Goal: Find contact information: Find contact information

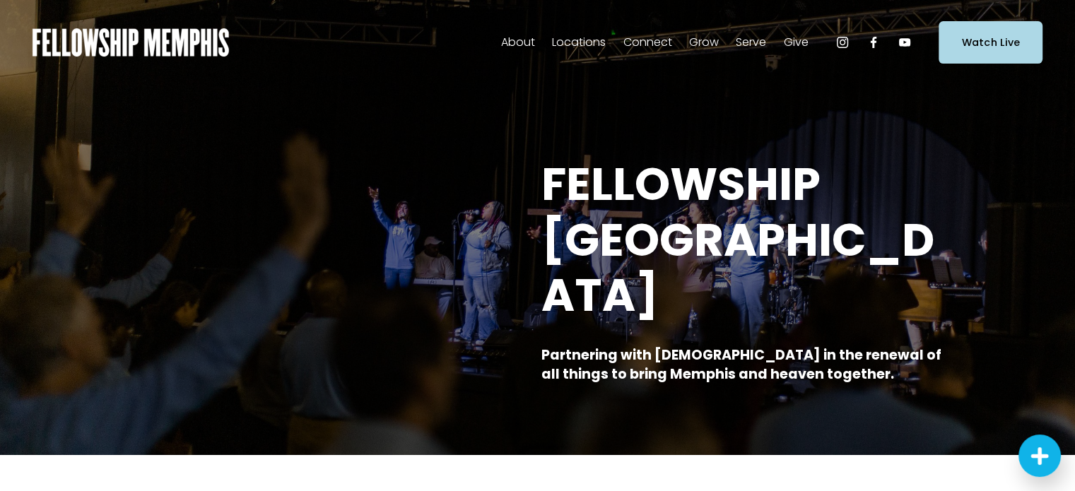
click at [0, 0] on span "Staff" at bounding box center [0, 0] width 0 height 0
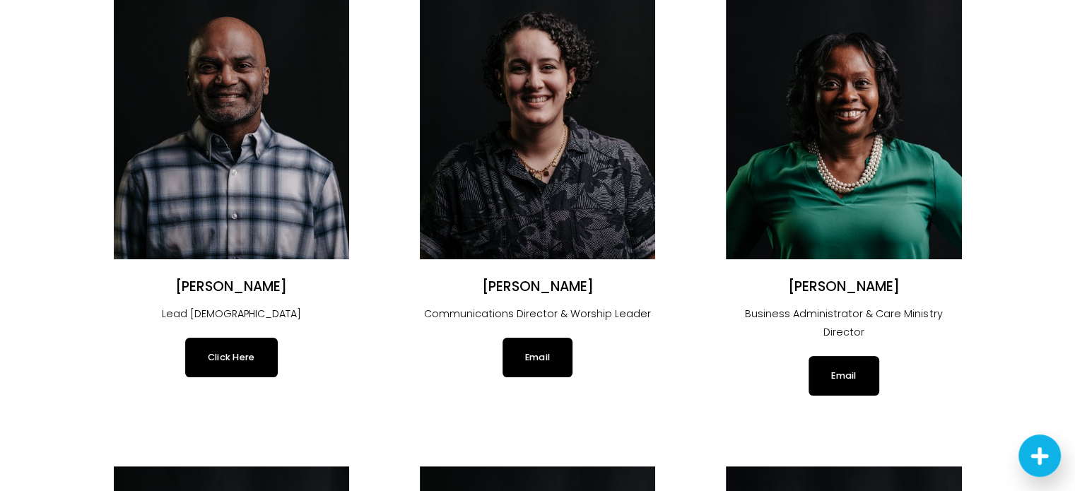
drag, startPoint x: 170, startPoint y: 285, endPoint x: 293, endPoint y: 283, distance: 123.7
click at [293, 283] on h2 "[PERSON_NAME]" at bounding box center [231, 287] width 235 height 18
copy h2 "[PERSON_NAME]"
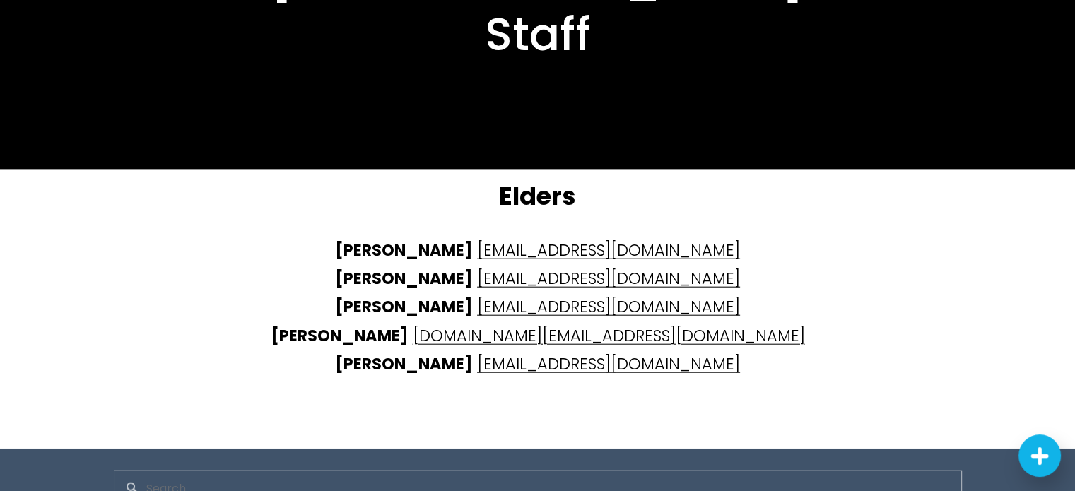
scroll to position [3475, 0]
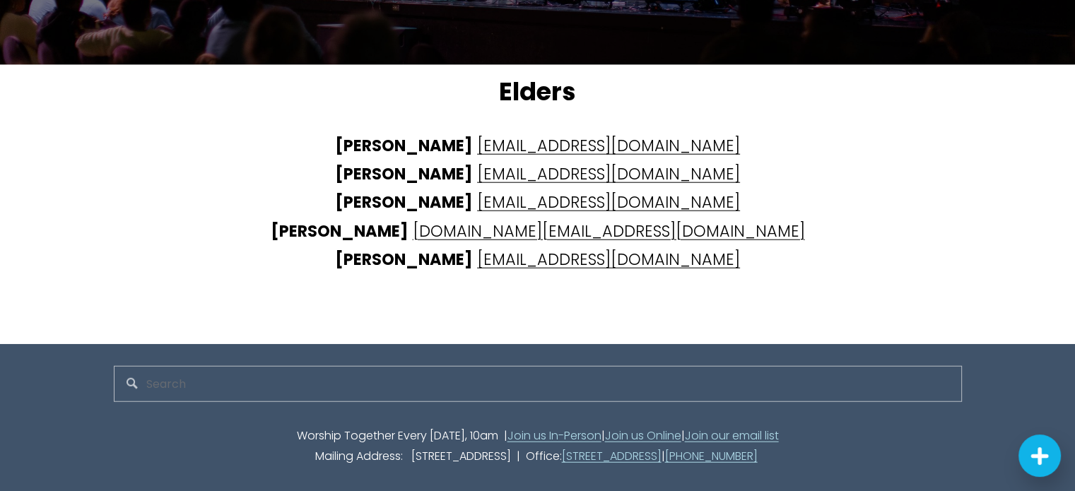
click at [529, 457] on div "Worship Together Every [DATE], 10am | Join us In-Person | Join us Online | Join…" at bounding box center [538, 446] width 872 height 65
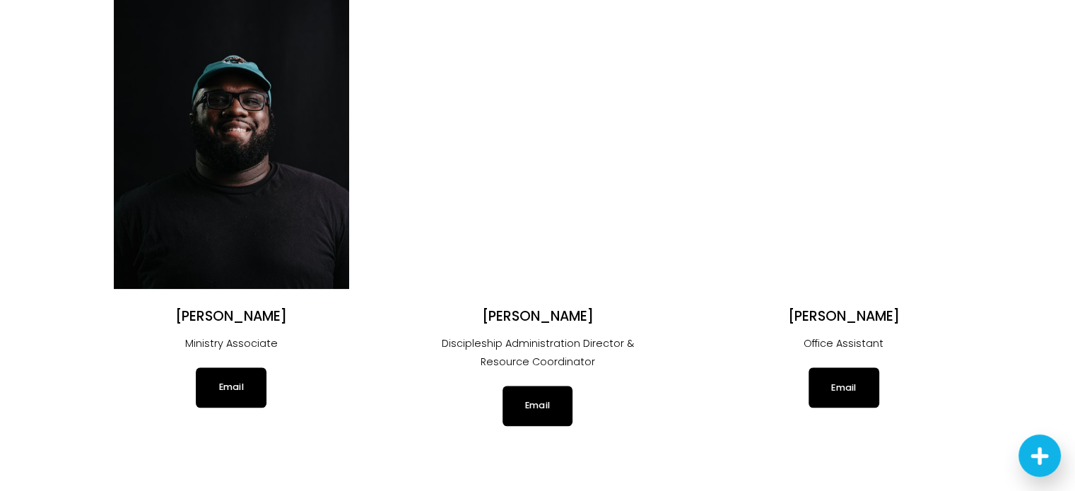
scroll to position [0, 0]
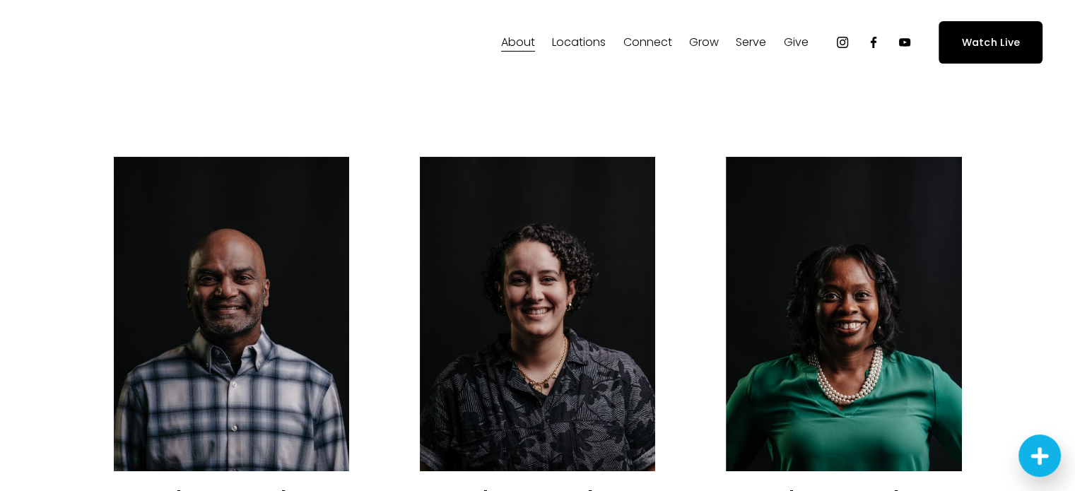
click at [0, 0] on span "In-Person" at bounding box center [0, 0] width 0 height 0
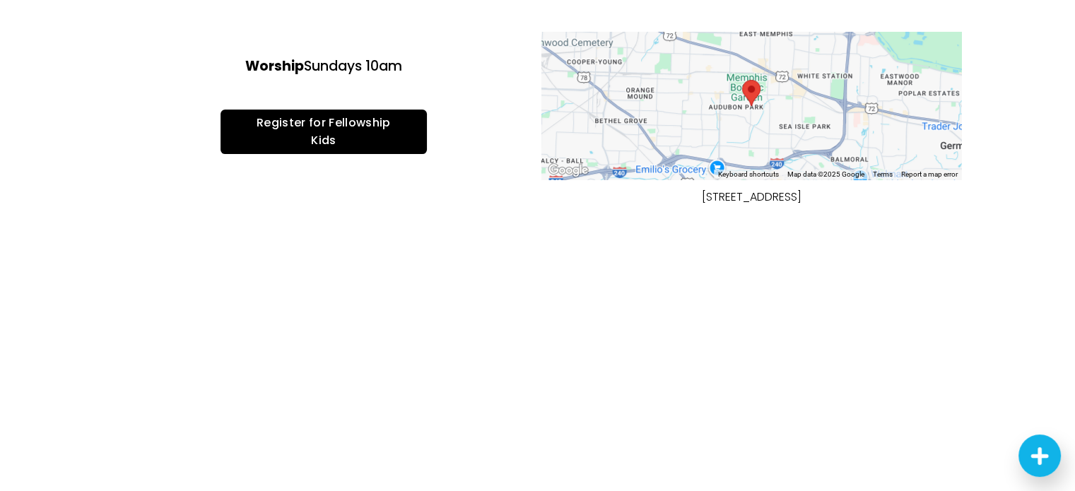
scroll to position [495, 0]
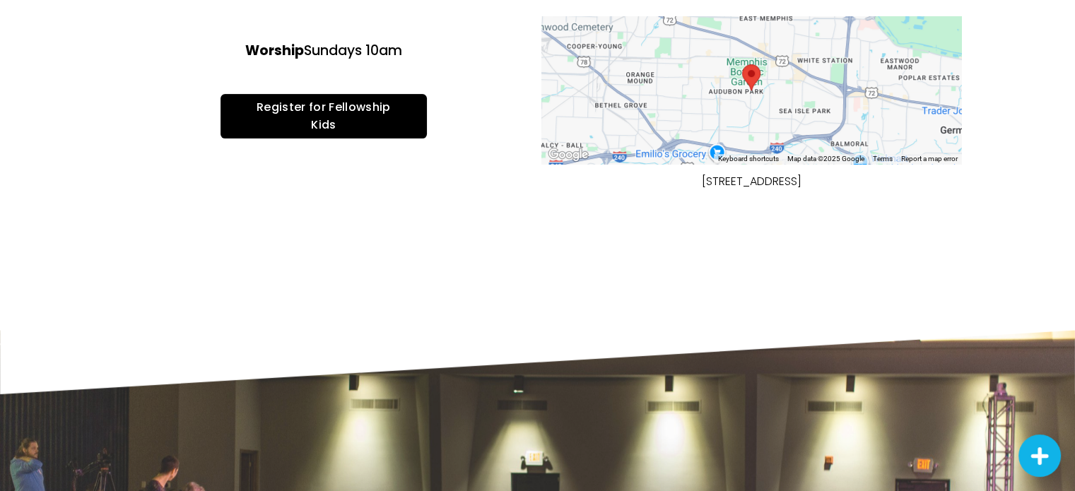
drag, startPoint x: 649, startPoint y: 183, endPoint x: 860, endPoint y: 179, distance: 211.3
click at [860, 179] on p "1100 Cherry Road, Memphis, TN 38117" at bounding box center [751, 182] width 349 height 20
copy p "1100 Cherry Road, Memphis, TN 38117"
